Goal: Transaction & Acquisition: Register for event/course

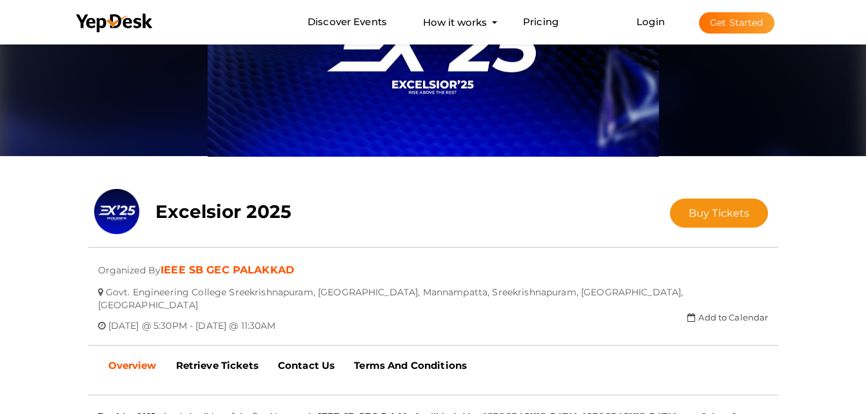
scroll to position [95, 0]
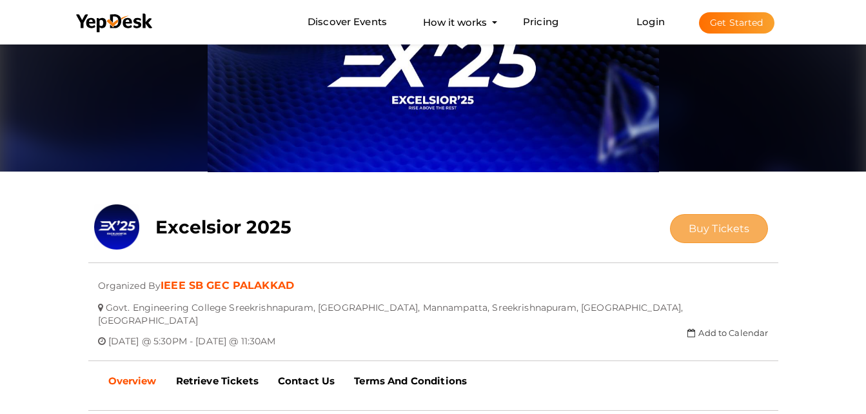
click at [712, 230] on span "Buy Tickets" at bounding box center [719, 228] width 61 height 12
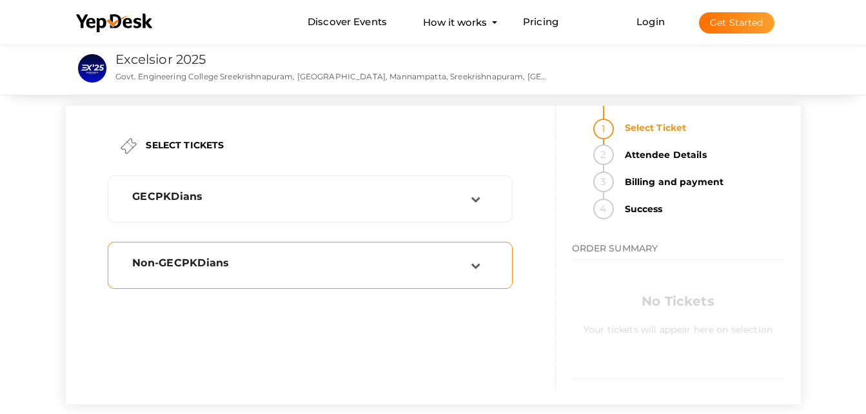
click at [414, 255] on div "Non-GECPKDians" at bounding box center [310, 265] width 391 height 33
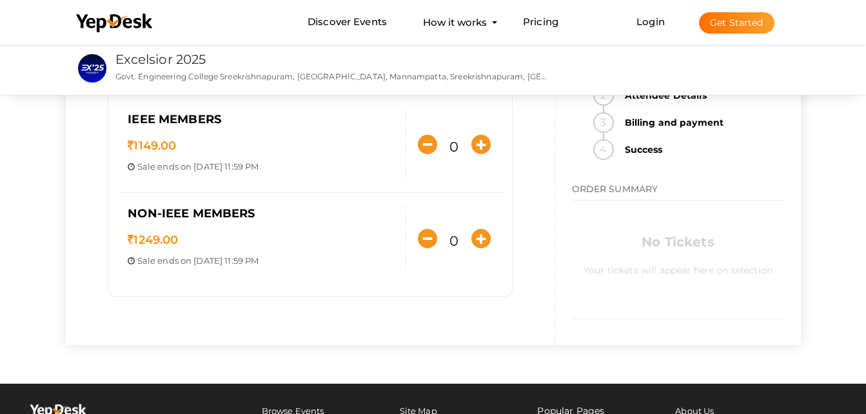
scroll to position [231, 0]
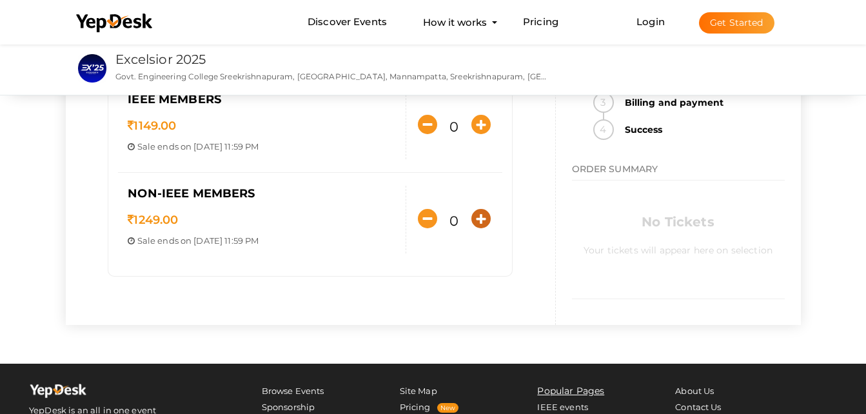
click at [474, 216] on icon "button" at bounding box center [480, 218] width 19 height 19
type input "1"
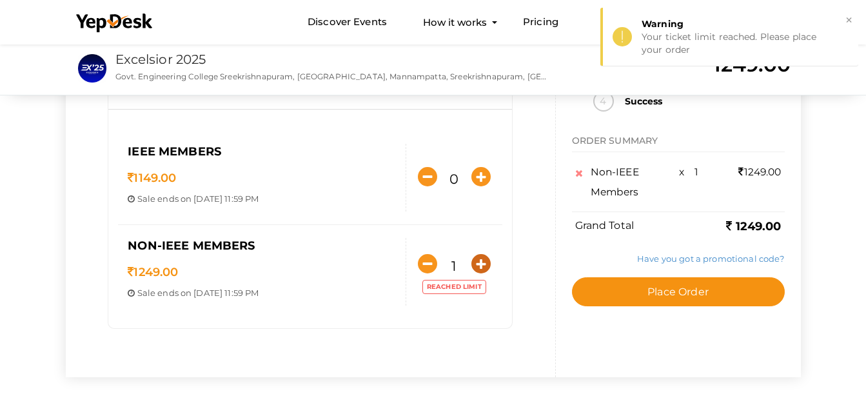
scroll to position [179, 0]
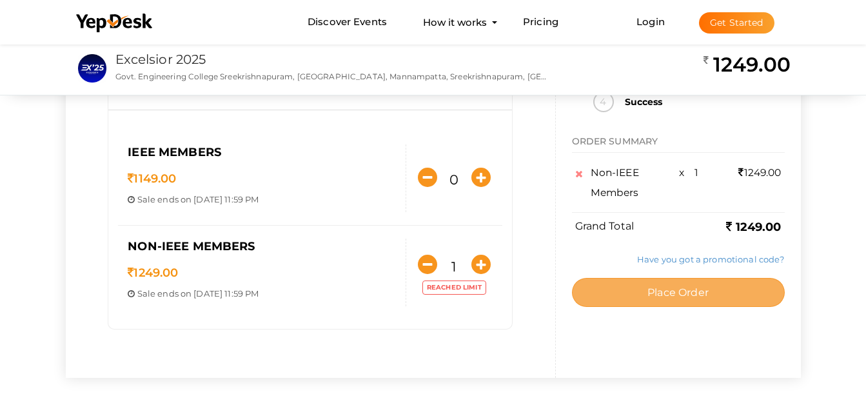
click at [702, 293] on span "Place Order" at bounding box center [677, 292] width 61 height 12
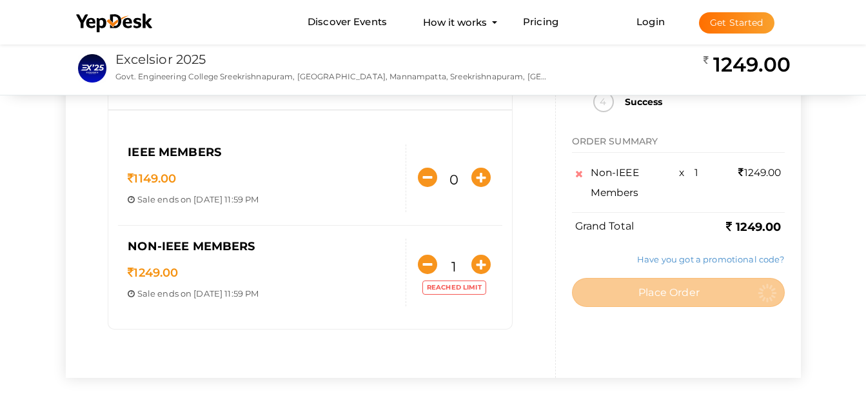
scroll to position [0, 0]
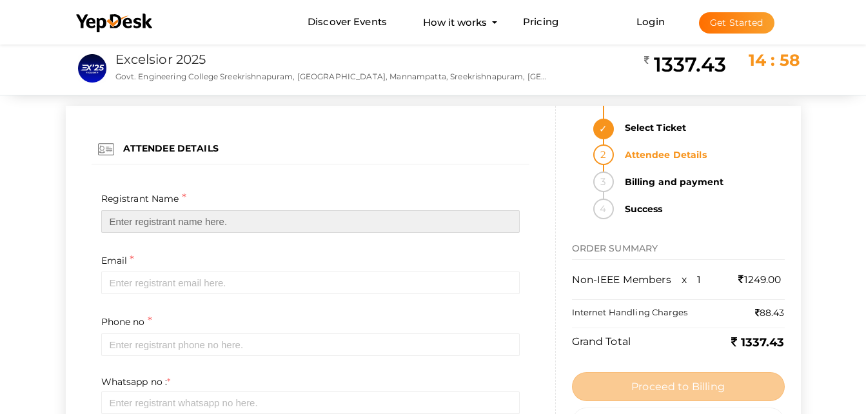
click at [288, 219] on input "text" at bounding box center [310, 221] width 418 height 23
type input "[PERSON_NAME] K"
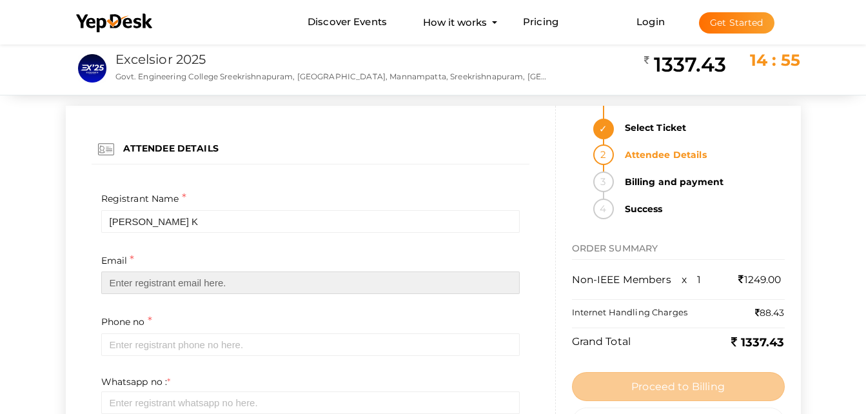
type input "[EMAIL_ADDRESS][DOMAIN_NAME]"
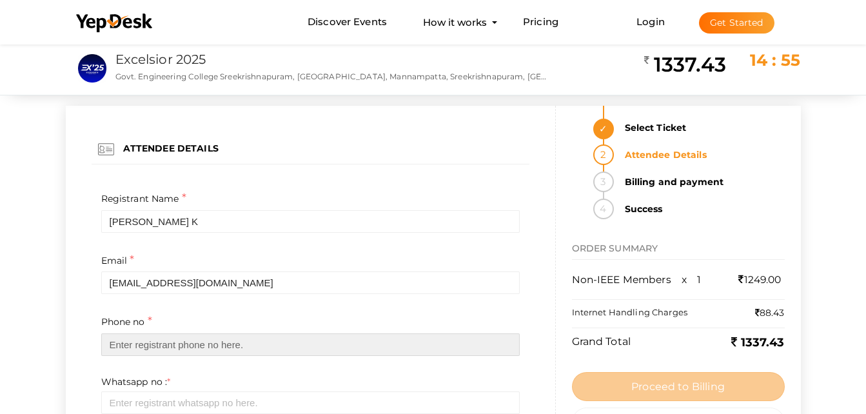
type input "8129970971"
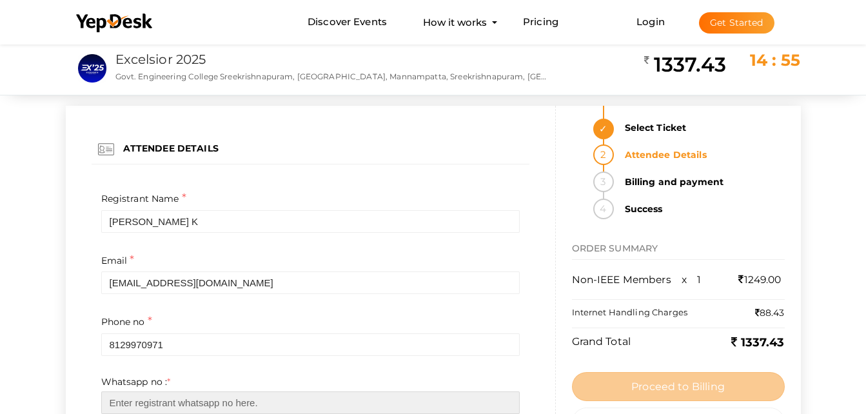
type input "8129970971"
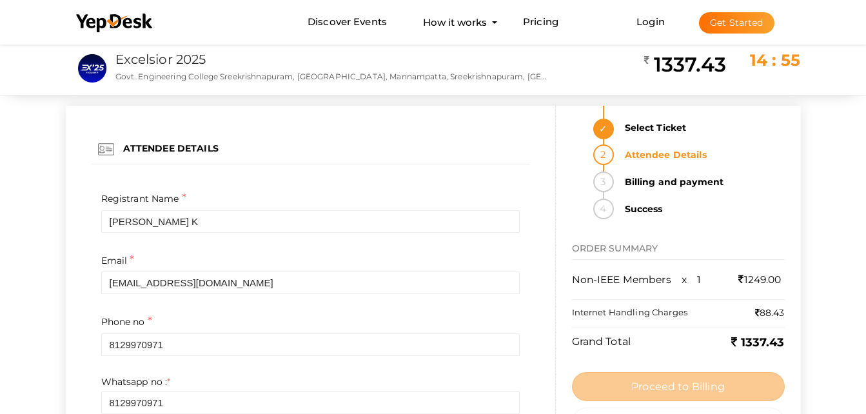
type input "[GEOGRAPHIC_DATA] campus [GEOGRAPHIC_DATA]"
type input "CSE"
type input "[PERSON_NAME]"
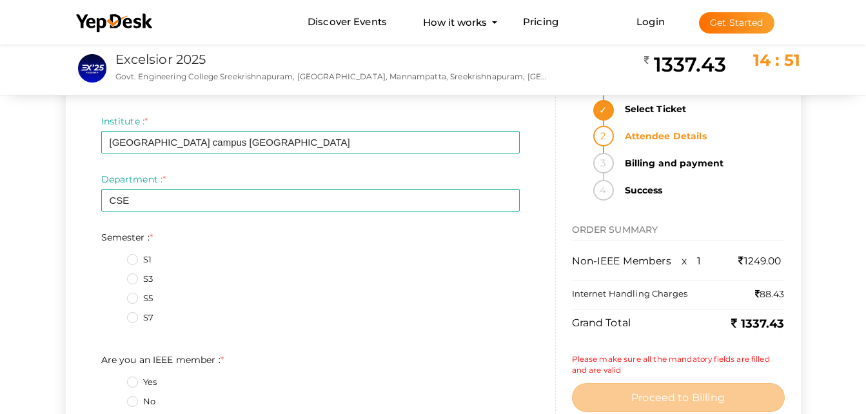
scroll to position [332, 0]
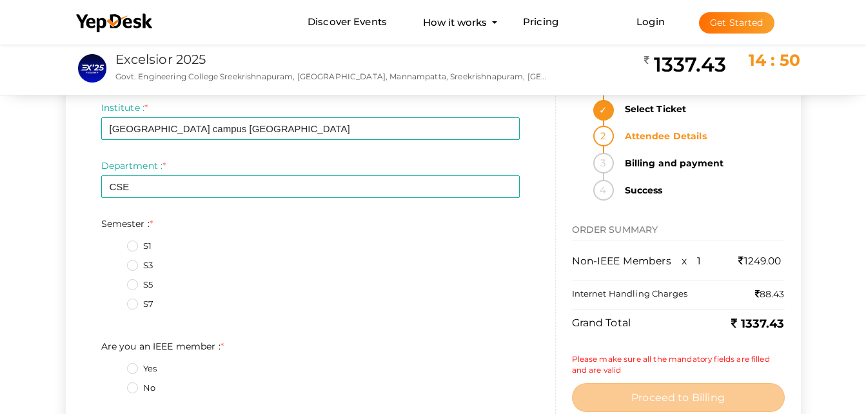
click at [130, 266] on label "S3" at bounding box center [140, 265] width 26 height 13
click at [114, 262] on input "S3" at bounding box center [114, 262] width 0 height 0
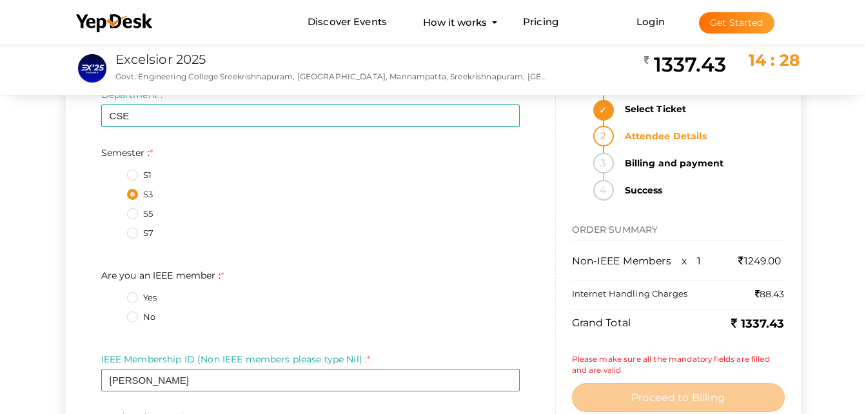
scroll to position [422, 0]
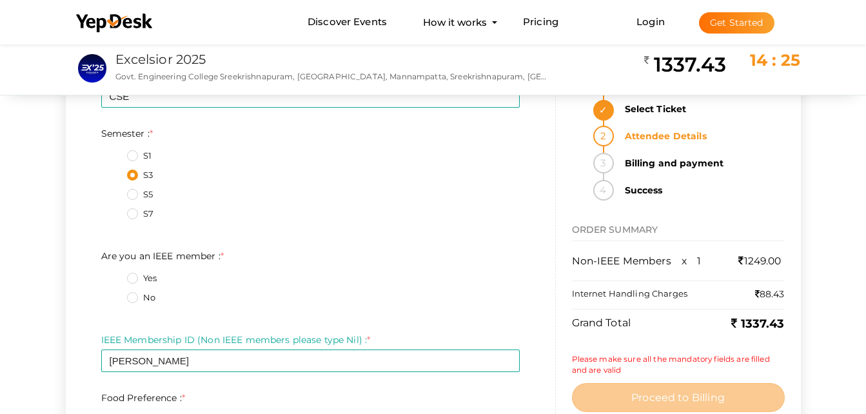
drag, startPoint x: 137, startPoint y: 299, endPoint x: 137, endPoint y: 311, distance: 11.6
click at [137, 311] on fieldset "Yes No" at bounding box center [310, 290] width 418 height 48
click at [130, 299] on label "No" at bounding box center [141, 297] width 28 height 13
click at [114, 294] on member\+1\+ "No" at bounding box center [114, 294] width 0 height 0
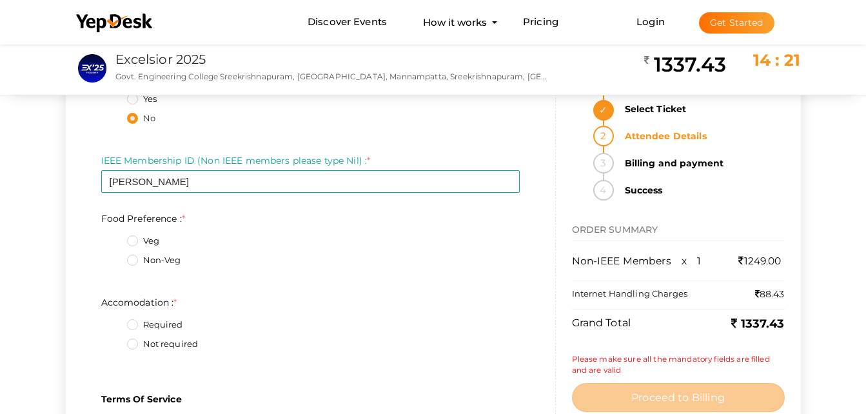
scroll to position [603, 0]
click at [133, 262] on label "Non-Veg" at bounding box center [154, 259] width 54 height 13
click at [114, 255] on Preference\+1\+ "Non-Veg" at bounding box center [114, 255] width 0 height 0
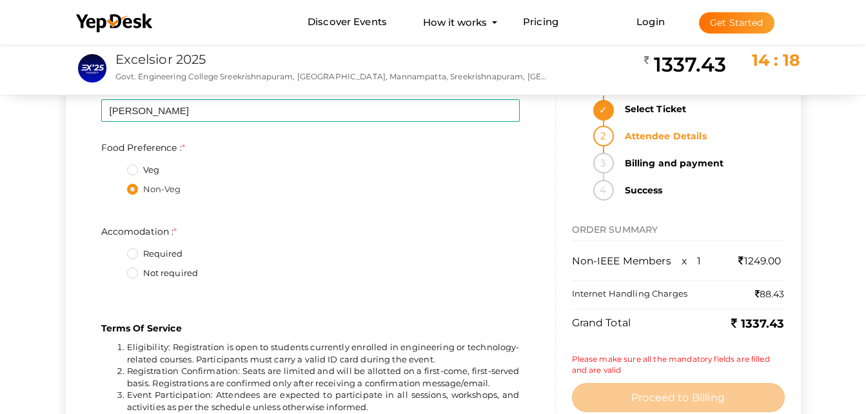
scroll to position [673, 0]
click at [137, 253] on label "Required" at bounding box center [155, 253] width 56 height 13
click at [114, 250] on input "Required" at bounding box center [114, 250] width 0 height 0
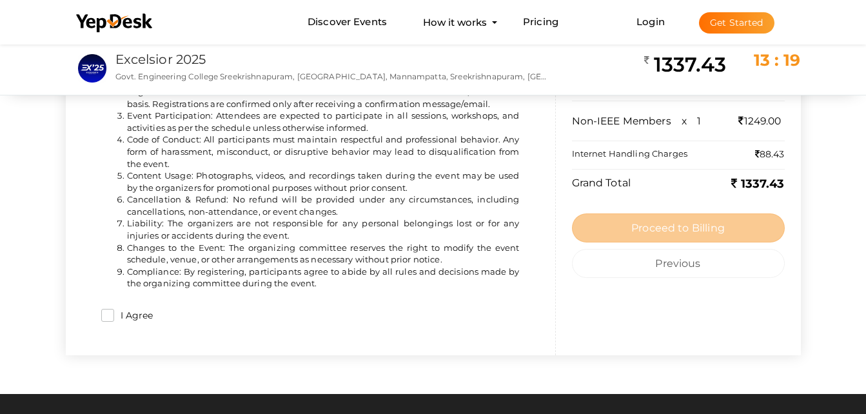
scroll to position [952, 0]
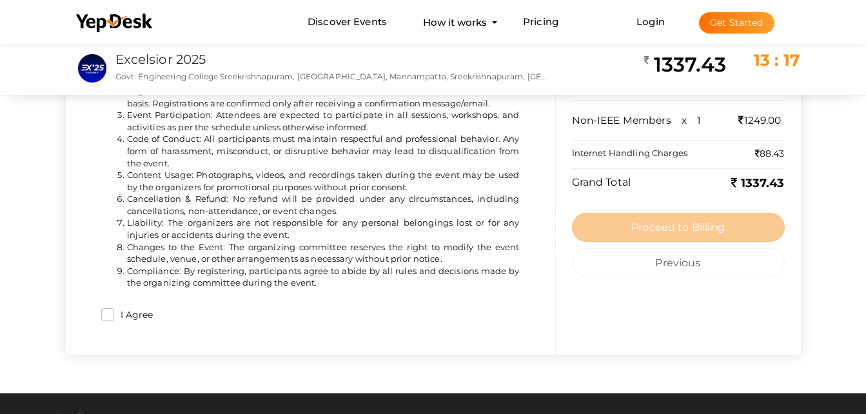
click at [112, 306] on div "Terms Of Service Eligibility: Registration is open to students currently enroll…" at bounding box center [311, 183] width 438 height 309
click at [108, 311] on input "I Agree" at bounding box center [107, 314] width 13 height 13
checkbox input "true"
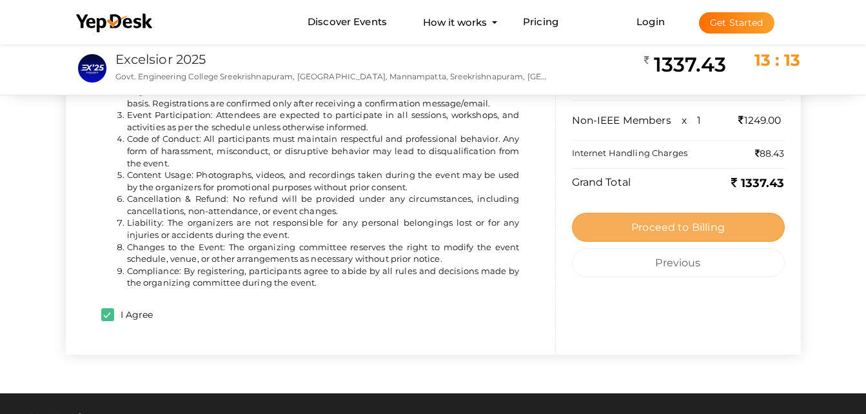
click at [745, 227] on button "Proceed to Billing" at bounding box center [678, 227] width 213 height 29
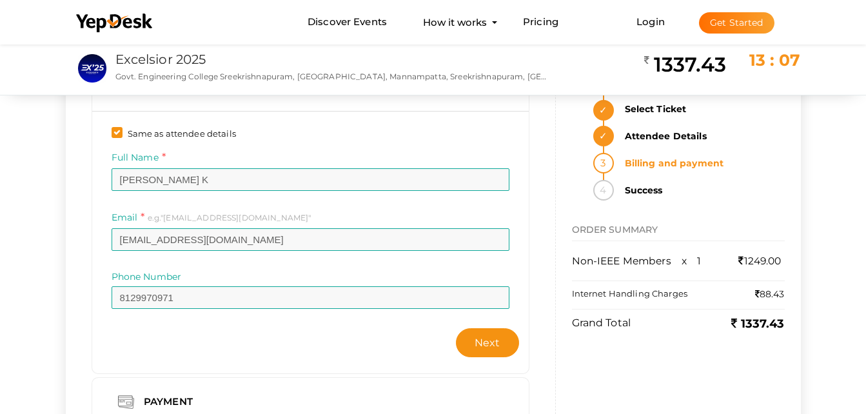
scroll to position [59, 0]
click at [484, 335] on button "Next" at bounding box center [487, 343] width 63 height 29
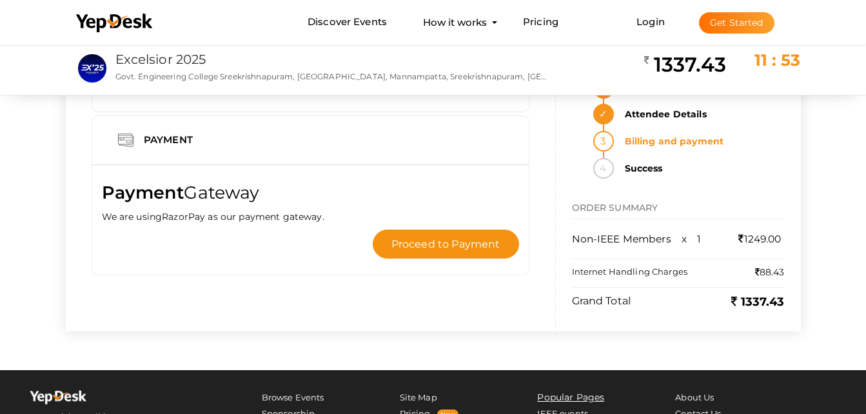
scroll to position [0, 0]
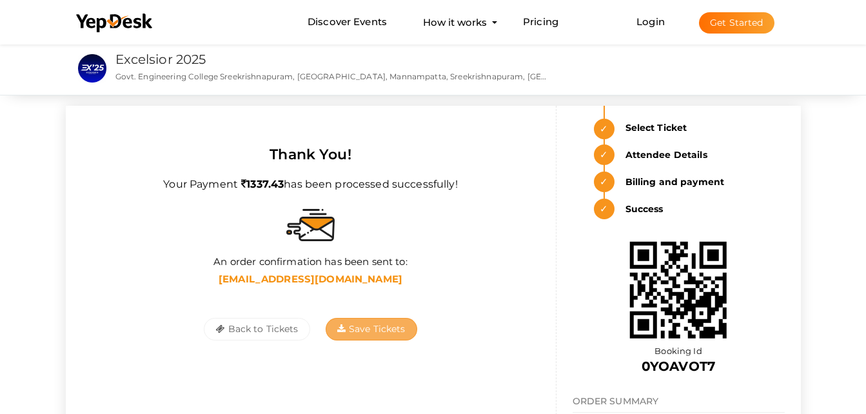
click at [349, 324] on span "Save Tickets" at bounding box center [371, 329] width 68 height 12
